Goal: Communication & Community: Answer question/provide support

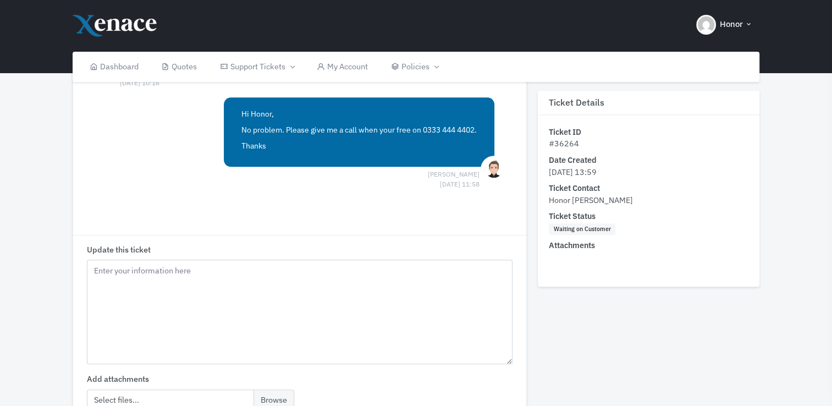
scroll to position [1053, 0]
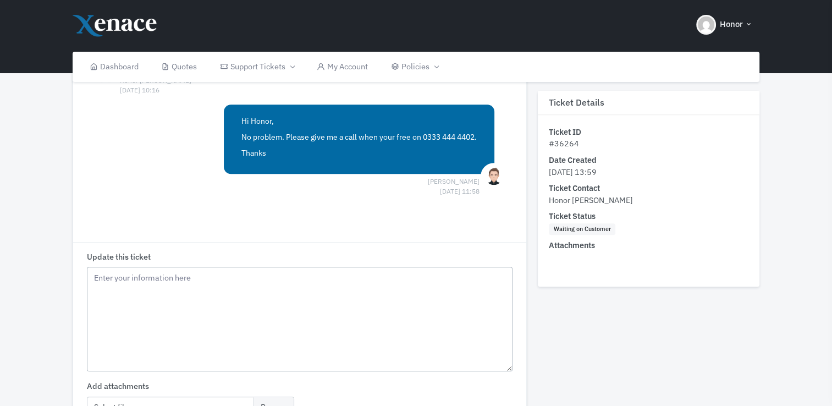
click at [385, 287] on textarea "Update this ticket" at bounding box center [300, 319] width 426 height 104
click at [286, 285] on textarea "Update this ticket" at bounding box center [300, 319] width 426 height 104
click at [121, 280] on textarea "Update this ticket" at bounding box center [300, 319] width 426 height 104
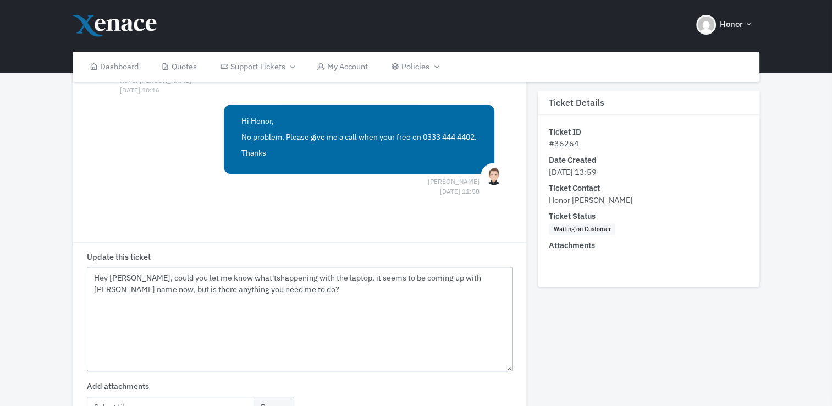
click at [234, 276] on textarea "Hey [PERSON_NAME], could you let me know what'tshappening with the laptop, it s…" at bounding box center [300, 319] width 426 height 104
click at [505, 278] on textarea "Hey [PERSON_NAME], could you let me know what's happening with the laptop, it s…" at bounding box center [300, 319] width 426 height 104
click at [397, 283] on textarea "Hey [PERSON_NAME], could you let me know what's happening with the laptop, it s…" at bounding box center [300, 319] width 426 height 104
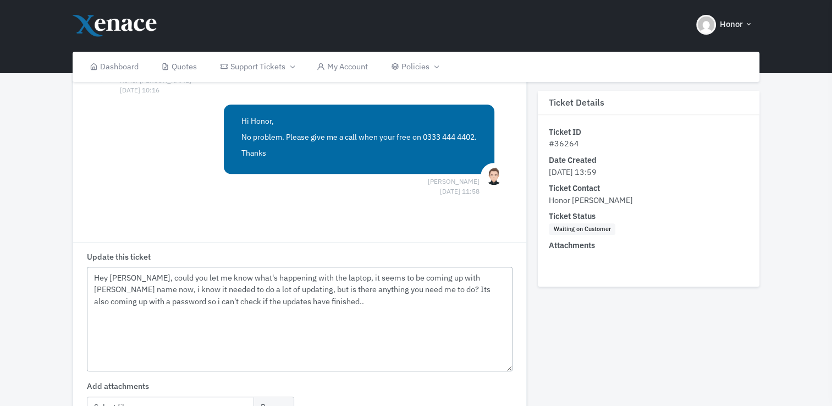
click at [330, 276] on textarea "Hey [PERSON_NAME], could you let me know what's happening with the laptop, it s…" at bounding box center [300, 319] width 426 height 104
drag, startPoint x: 372, startPoint y: 289, endPoint x: 362, endPoint y: 294, distance: 11.3
click at [372, 290] on textarea "Hey [PERSON_NAME], could you let me know what's happening with the laptop? It s…" at bounding box center [300, 319] width 426 height 104
click at [317, 300] on textarea "Hey [PERSON_NAME], could you let me know what's happening with the laptop? It s…" at bounding box center [300, 319] width 426 height 104
click at [291, 315] on textarea "Hey [PERSON_NAME], could you let me know what's happening with the laptop? It s…" at bounding box center [300, 319] width 426 height 104
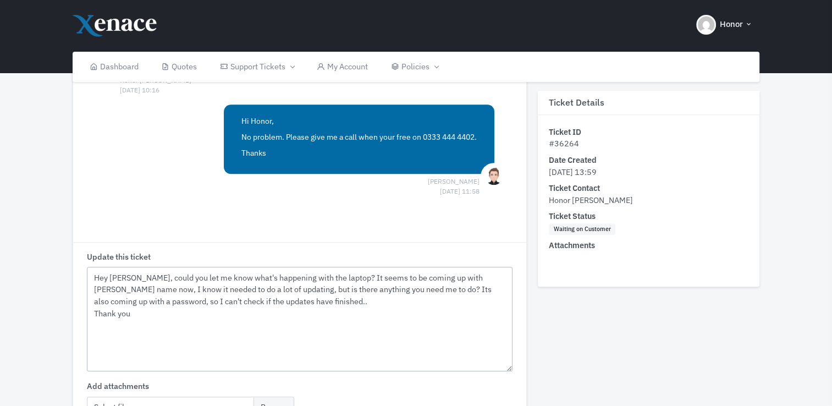
drag, startPoint x: 271, startPoint y: 312, endPoint x: 41, endPoint y: 308, distance: 230.5
click at [212, 274] on textarea "Hey [PERSON_NAME], could you let me know what's happening with the laptop? It s…" at bounding box center [300, 319] width 426 height 104
click at [301, 291] on textarea "Hey [PERSON_NAME], what's happening with the laptop? It seems to be coming up w…" at bounding box center [300, 319] width 426 height 104
drag, startPoint x: 296, startPoint y: 287, endPoint x: 315, endPoint y: 297, distance: 20.7
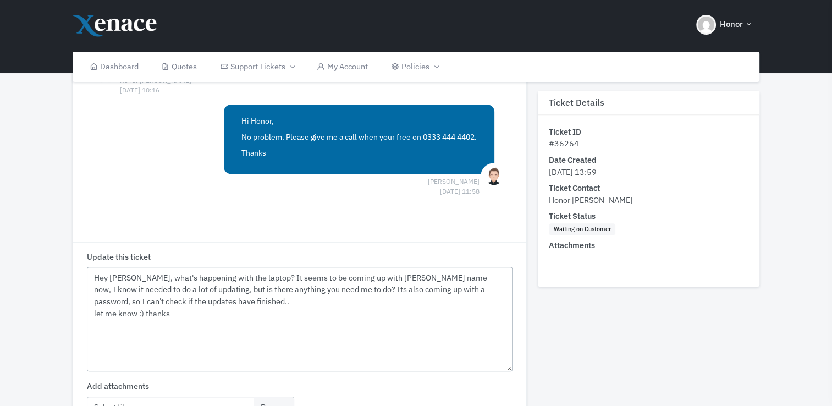
click at [296, 288] on textarea "Hey [PERSON_NAME], what's happening with the laptop? It seems to be coming up w…" at bounding box center [300, 319] width 426 height 104
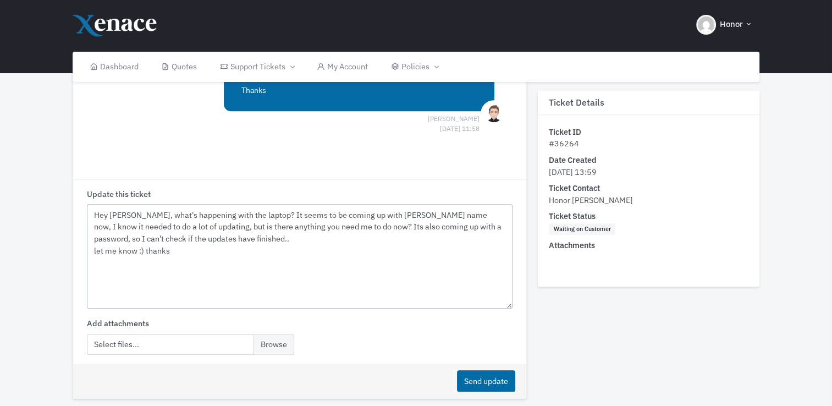
scroll to position [1163, 0]
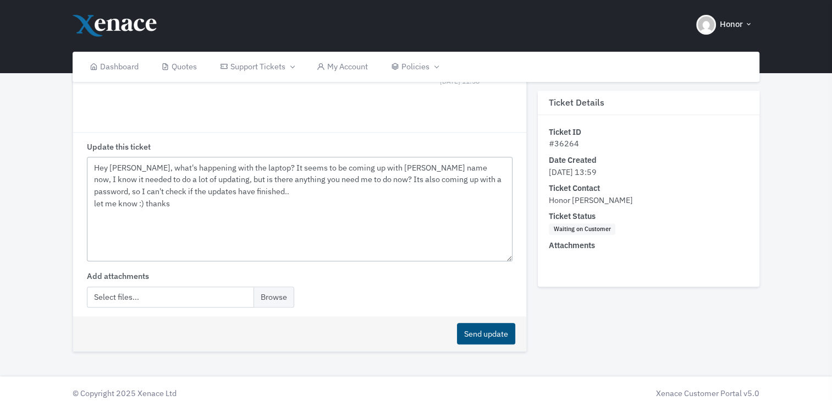
type textarea "Hey [PERSON_NAME], what's happening with the laptop? It seems to be coming up w…"
drag, startPoint x: 480, startPoint y: 332, endPoint x: 487, endPoint y: 335, distance: 8.4
click at [481, 335] on button "Send update" at bounding box center [486, 333] width 58 height 21
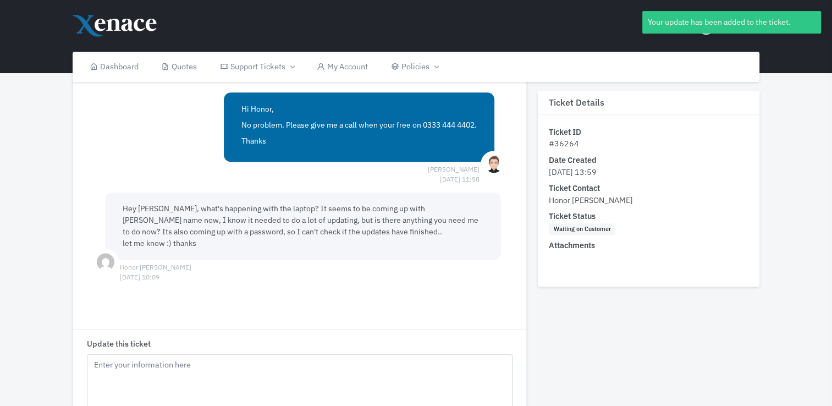
scroll to position [998, 0]
